Goal: Transaction & Acquisition: Purchase product/service

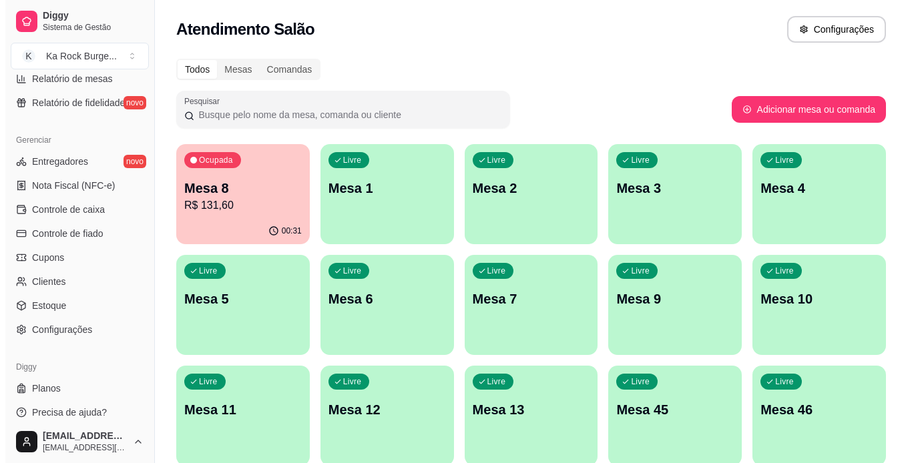
scroll to position [497, 0]
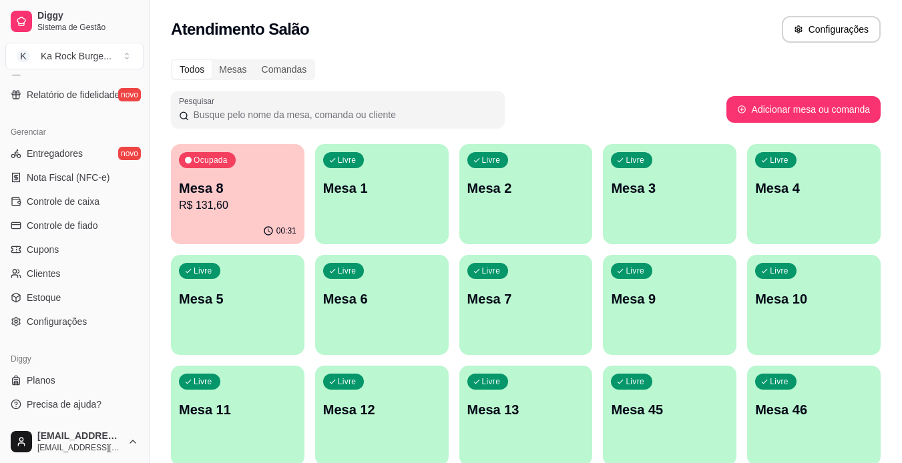
click at [244, 194] on p "Mesa 8" at bounding box center [238, 188] width 118 height 19
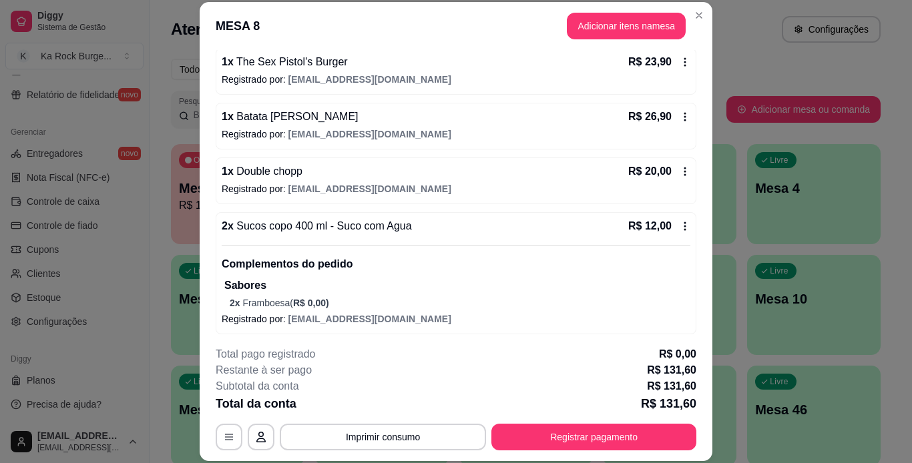
scroll to position [274, 0]
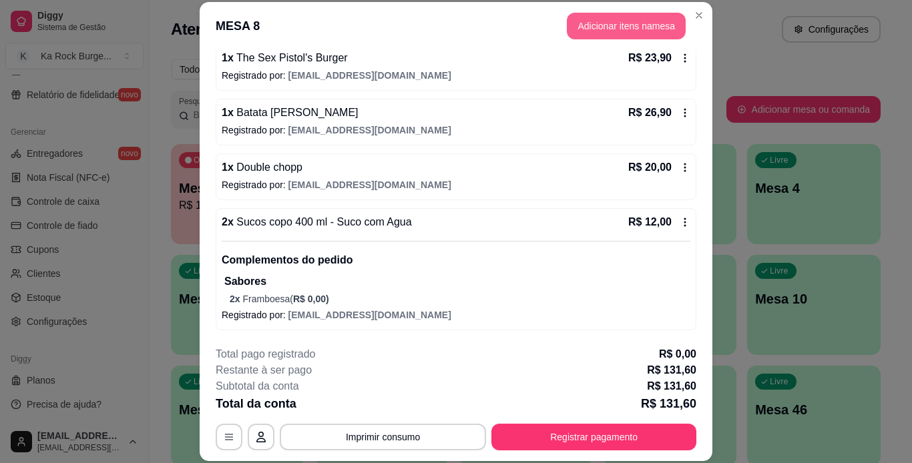
click at [643, 37] on button "Adicionar itens na mesa" at bounding box center [626, 26] width 119 height 27
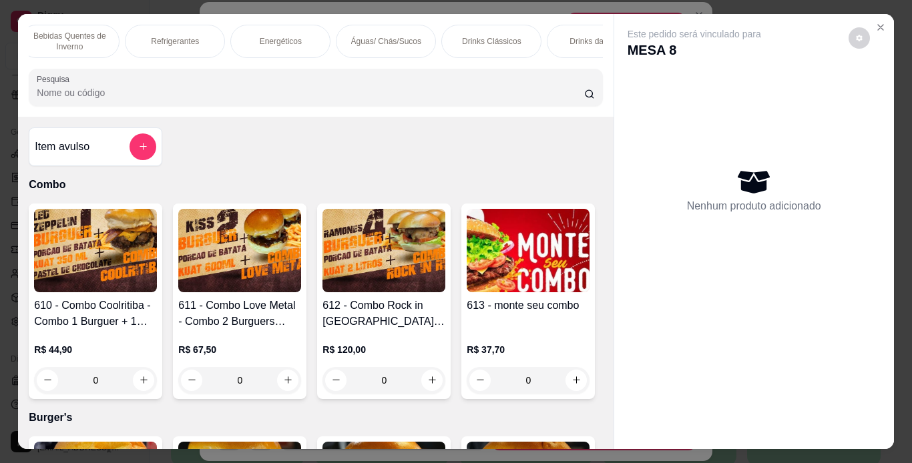
scroll to position [0, 1086]
click at [370, 36] on p "Águas/ Chás/Sucos" at bounding box center [364, 41] width 70 height 11
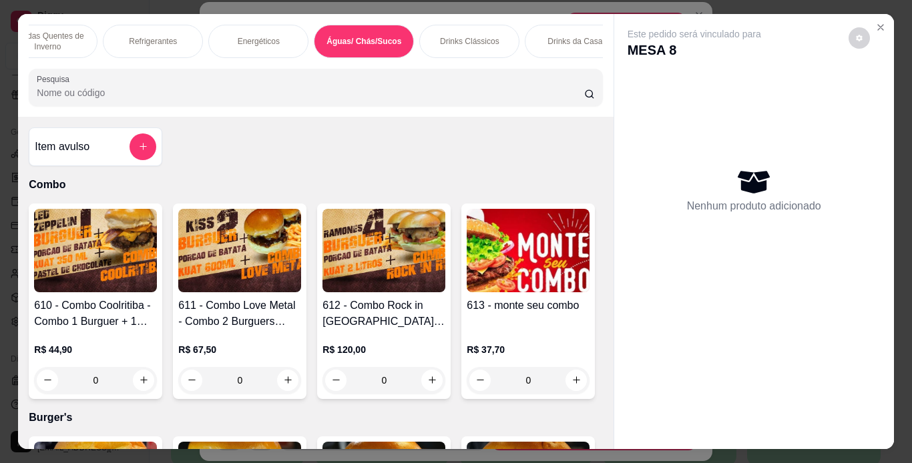
scroll to position [34, 0]
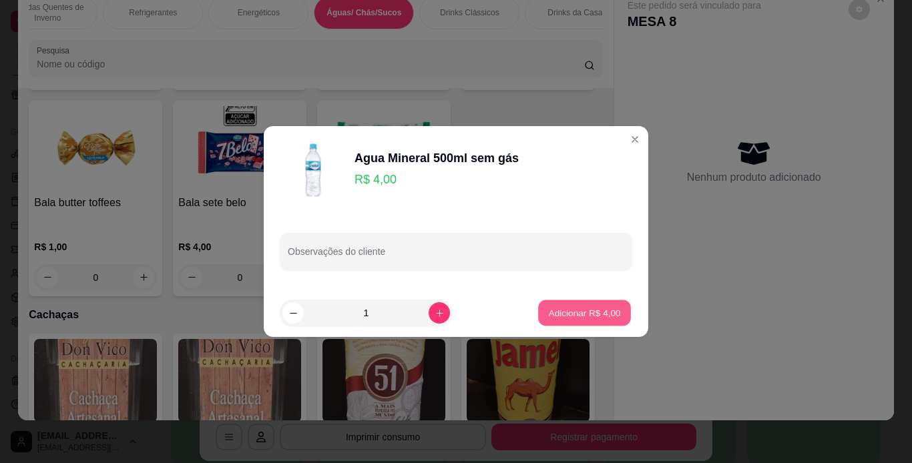
click at [555, 309] on p "Adicionar R$ 4,00" at bounding box center [584, 312] width 72 height 13
type input "1"
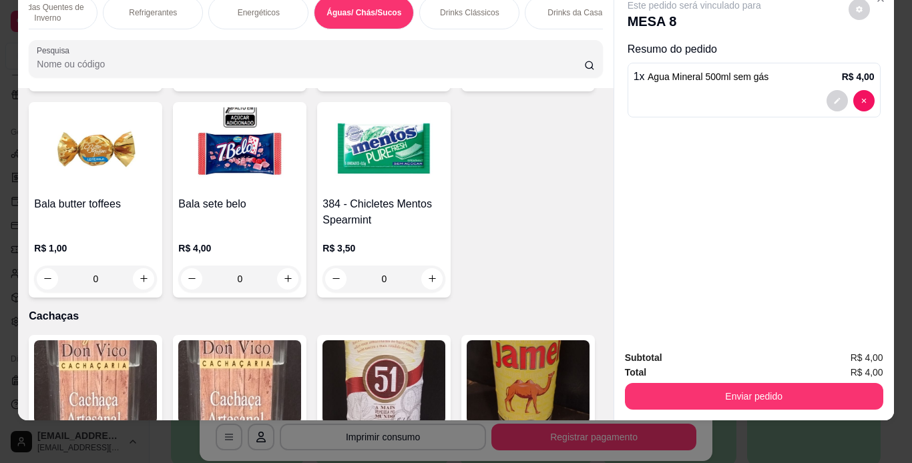
click at [794, 388] on button "Enviar pedido" at bounding box center [754, 396] width 258 height 27
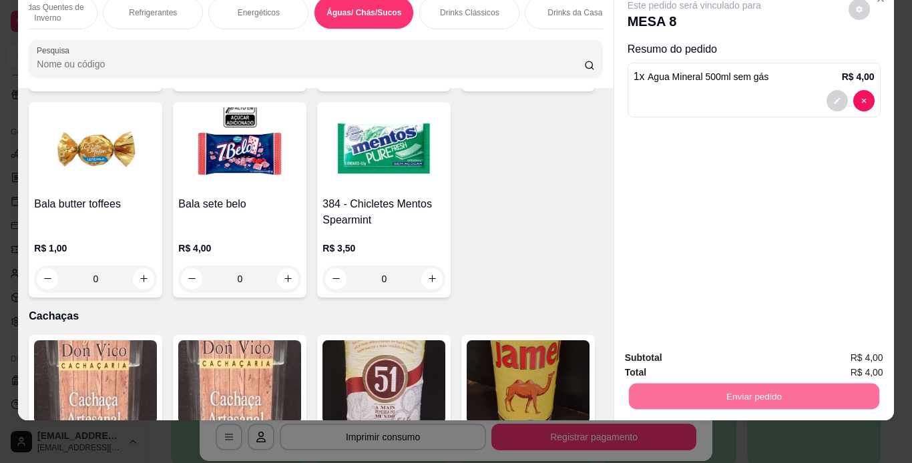
click at [839, 358] on button "Enviar pedido" at bounding box center [848, 353] width 75 height 25
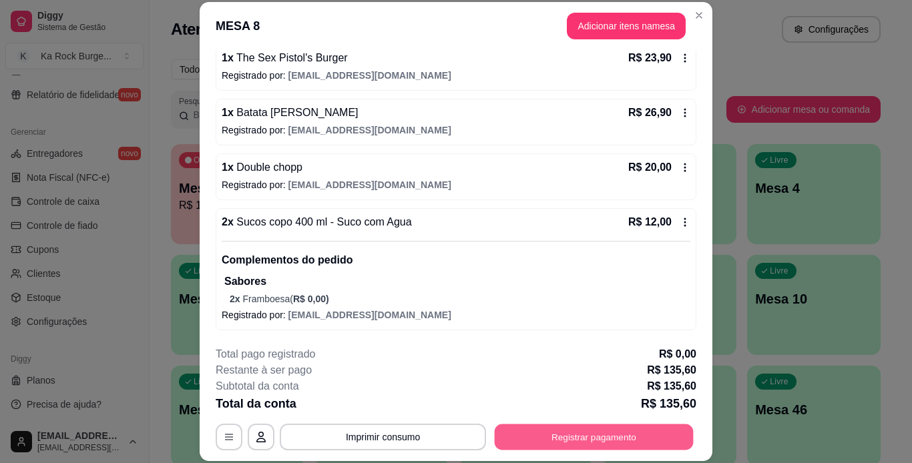
click at [650, 432] on button "Registrar pagamento" at bounding box center [594, 437] width 199 height 26
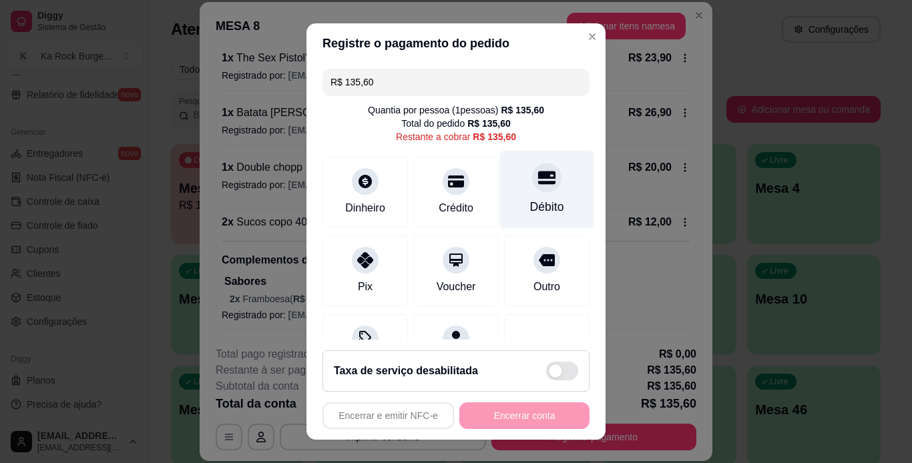
click at [532, 198] on div "Débito" at bounding box center [547, 189] width 94 height 78
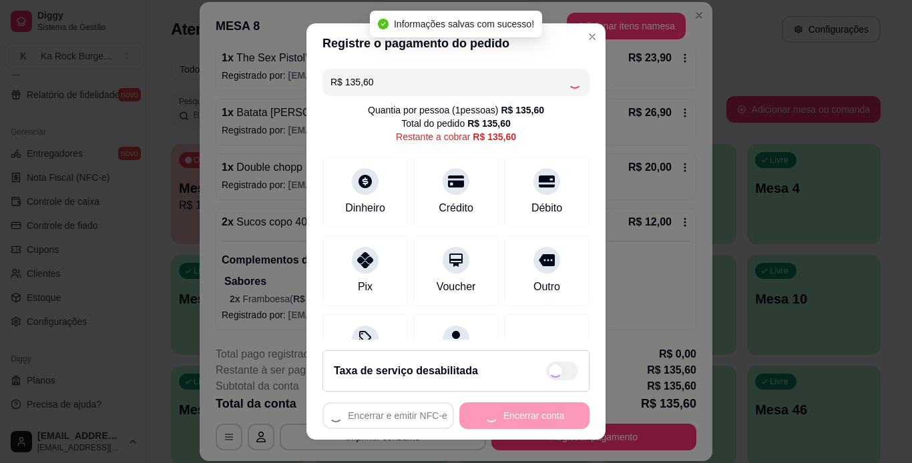
type input "R$ 0,00"
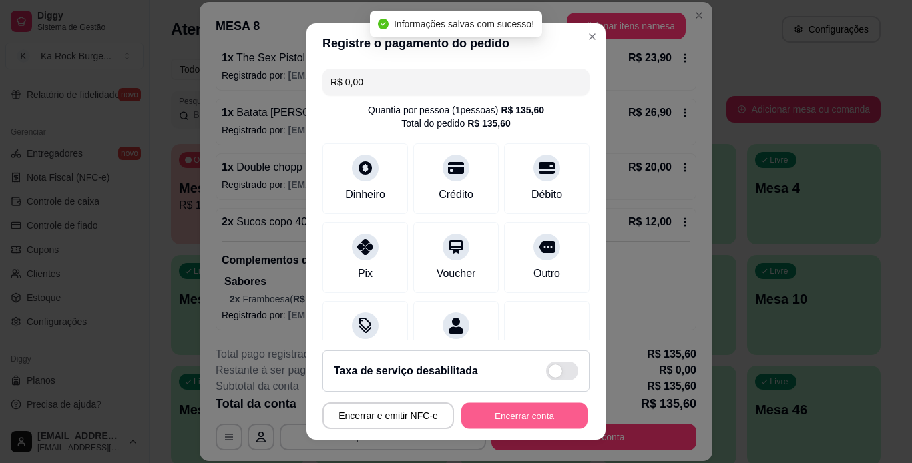
click at [550, 415] on button "Encerrar conta" at bounding box center [524, 416] width 126 height 26
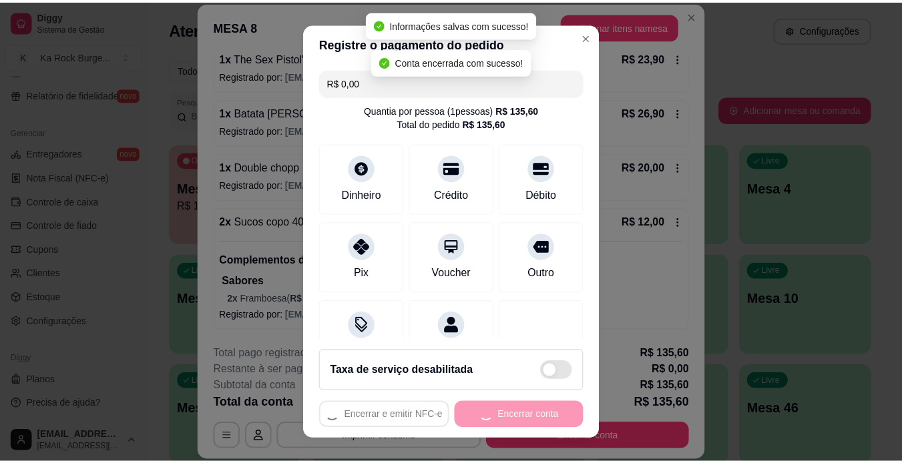
scroll to position [0, 0]
